Goal: Check status: Check status

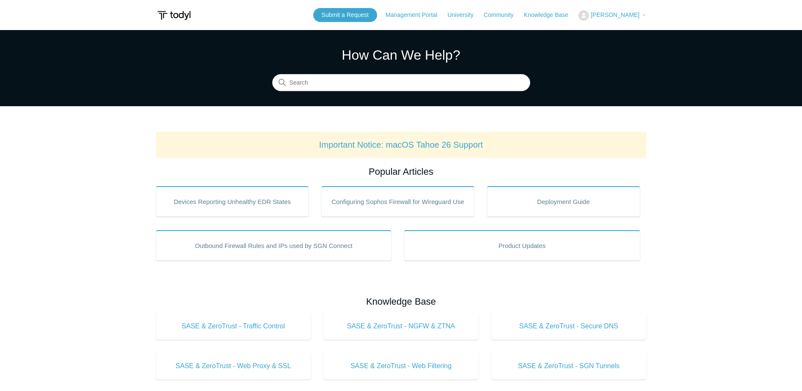
click at [610, 17] on span "[PERSON_NAME]" at bounding box center [615, 14] width 49 height 7
click at [613, 35] on link "My Support Requests" at bounding box center [620, 33] width 82 height 15
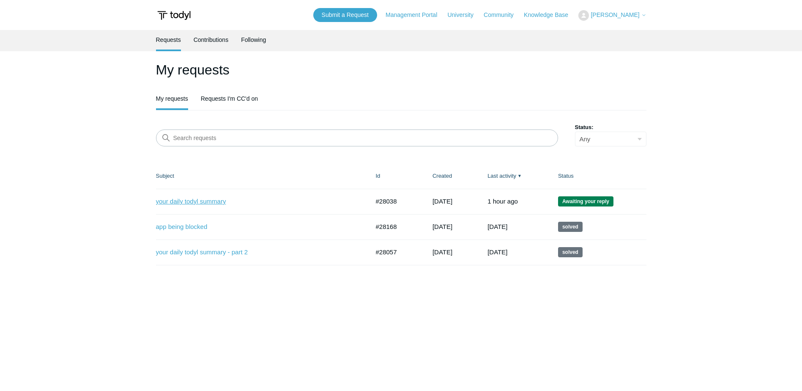
click at [187, 200] on link "your daily todyl summary" at bounding box center [256, 202] width 201 height 10
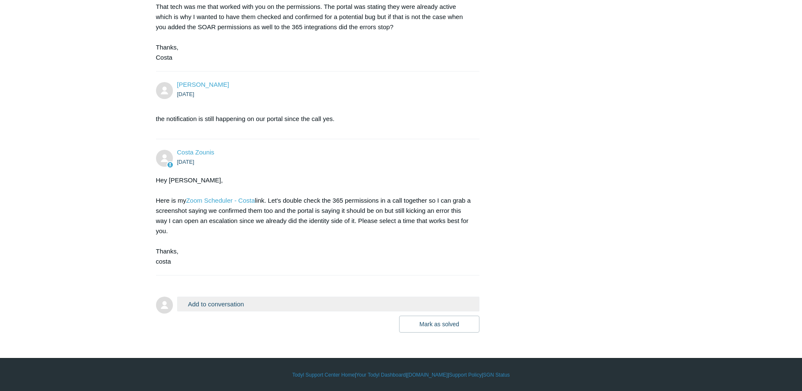
scroll to position [1076, 0]
